Goal: Task Accomplishment & Management: Manage account settings

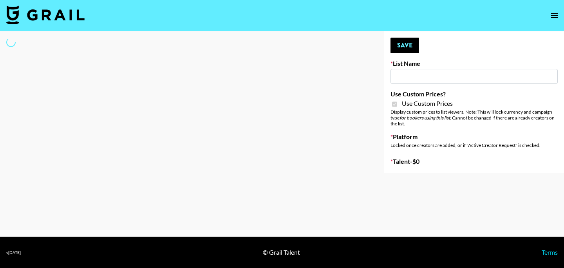
select select "Brand"
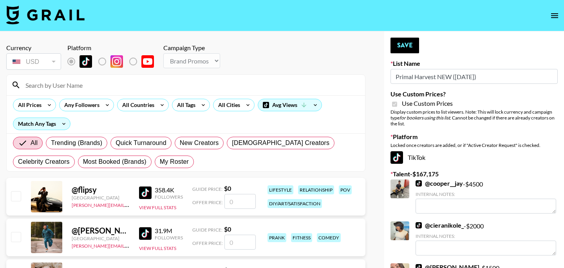
type input "Primal Harvest NEW ([DATE])"
checkbox input "true"
click at [167, 162] on span "My Roster" at bounding box center [174, 161] width 29 height 9
click at [160, 162] on input "My Roster" at bounding box center [160, 162] width 0 height 0
radio input "true"
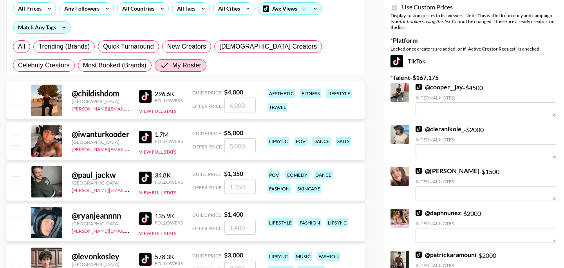
scroll to position [102, 0]
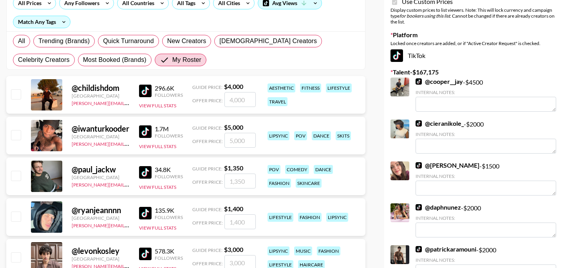
click at [12, 138] on input "checkbox" at bounding box center [15, 134] width 9 height 9
checkbox input "true"
type input "5000"
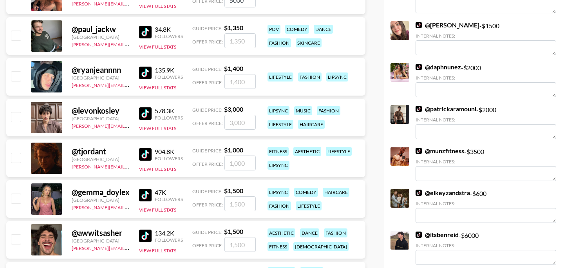
scroll to position [246, 0]
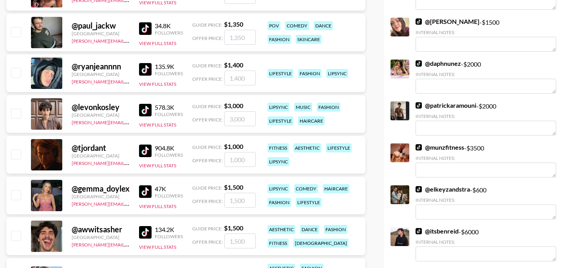
click at [16, 158] on input "checkbox" at bounding box center [15, 153] width 9 height 9
checkbox input "true"
type input "1000"
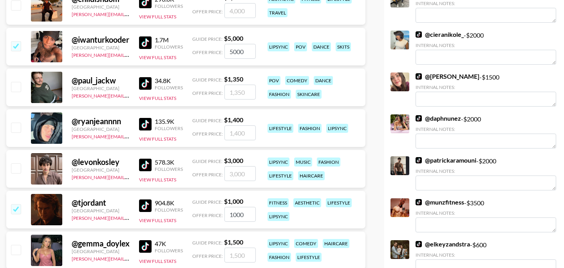
scroll to position [191, 0]
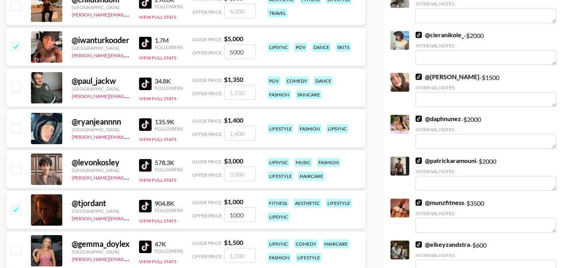
click at [16, 132] on input "checkbox" at bounding box center [15, 127] width 9 height 9
checkbox input "true"
type input "1400"
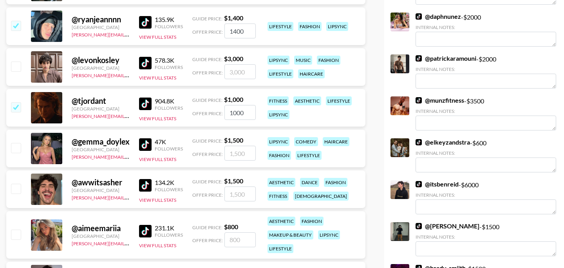
scroll to position [304, 0]
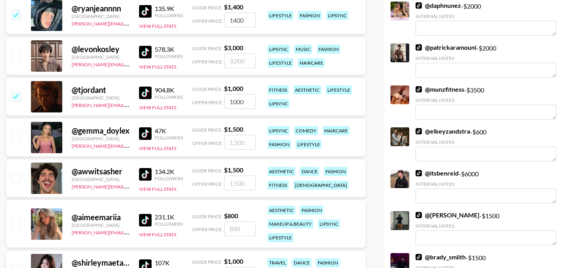
click at [13, 176] on input "checkbox" at bounding box center [15, 177] width 9 height 9
checkbox input "true"
drag, startPoint x: 245, startPoint y: 185, endPoint x: 216, endPoint y: 183, distance: 29.1
click at [216, 183] on div "Offer Price: 1500" at bounding box center [224, 183] width 64 height 15
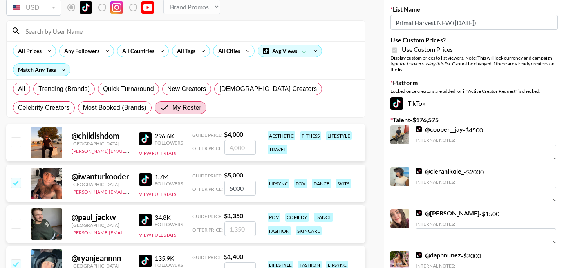
scroll to position [0, 0]
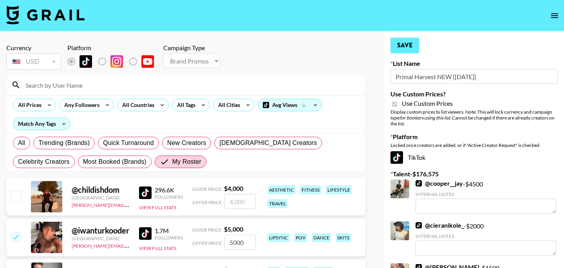
type input "2000"
click at [409, 50] on button "Save" at bounding box center [405, 46] width 29 height 16
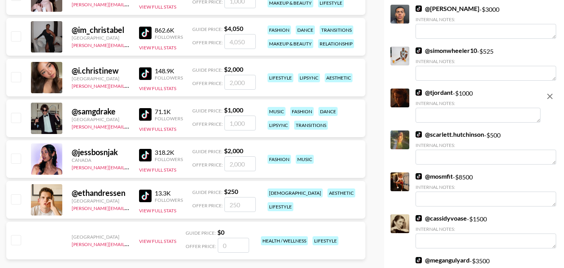
scroll to position [579, 0]
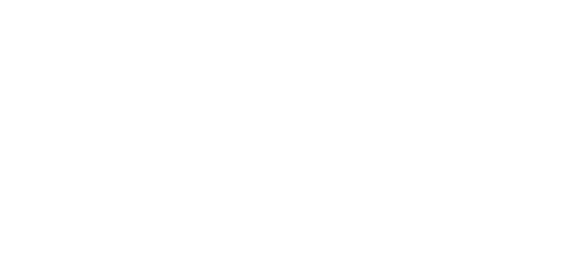
select select "Brand"
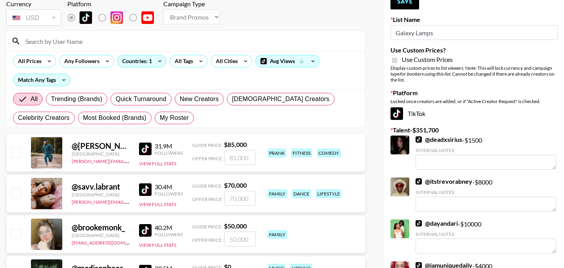
scroll to position [44, 0]
click at [184, 115] on span "My Roster" at bounding box center [174, 117] width 29 height 9
click at [160, 118] on input "My Roster" at bounding box center [160, 118] width 0 height 0
radio input "true"
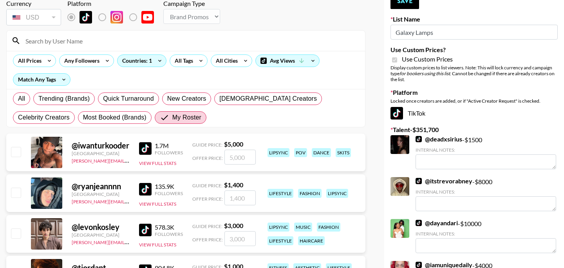
click at [11, 152] on input "checkbox" at bounding box center [15, 151] width 9 height 9
checkbox input "true"
type input "5000"
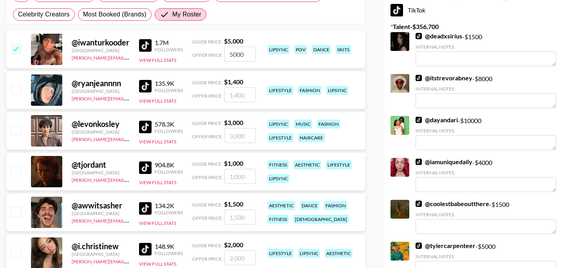
scroll to position [153, 0]
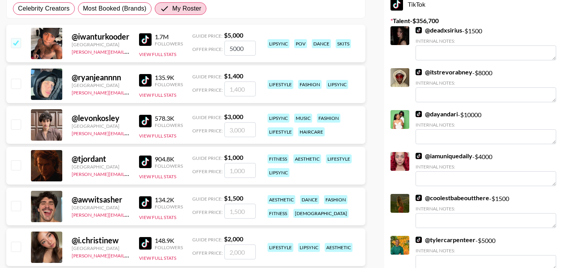
click at [231, 50] on input "5000" at bounding box center [240, 48] width 31 height 15
checkbox input "false"
checkbox input "true"
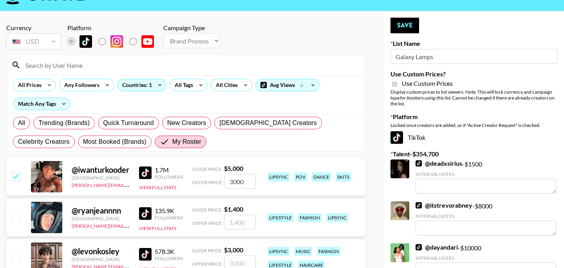
scroll to position [5, 0]
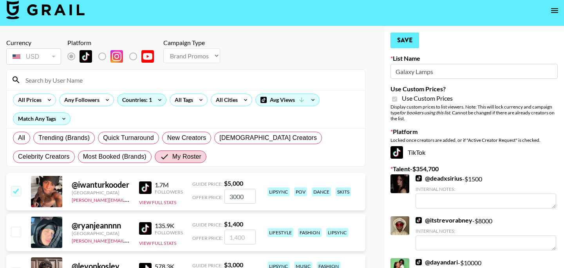
type input "3000"
click at [409, 40] on button "Save" at bounding box center [405, 41] width 29 height 16
radio input "true"
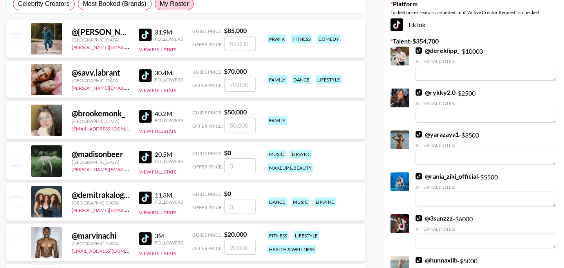
click at [172, 9] on label "My Roster" at bounding box center [174, 4] width 39 height 13
click at [160, 4] on input "My Roster" at bounding box center [160, 4] width 0 height 0
radio input "true"
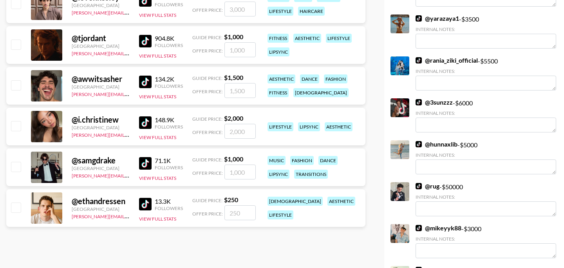
scroll to position [274, 0]
